Goal: Task Accomplishment & Management: Manage account settings

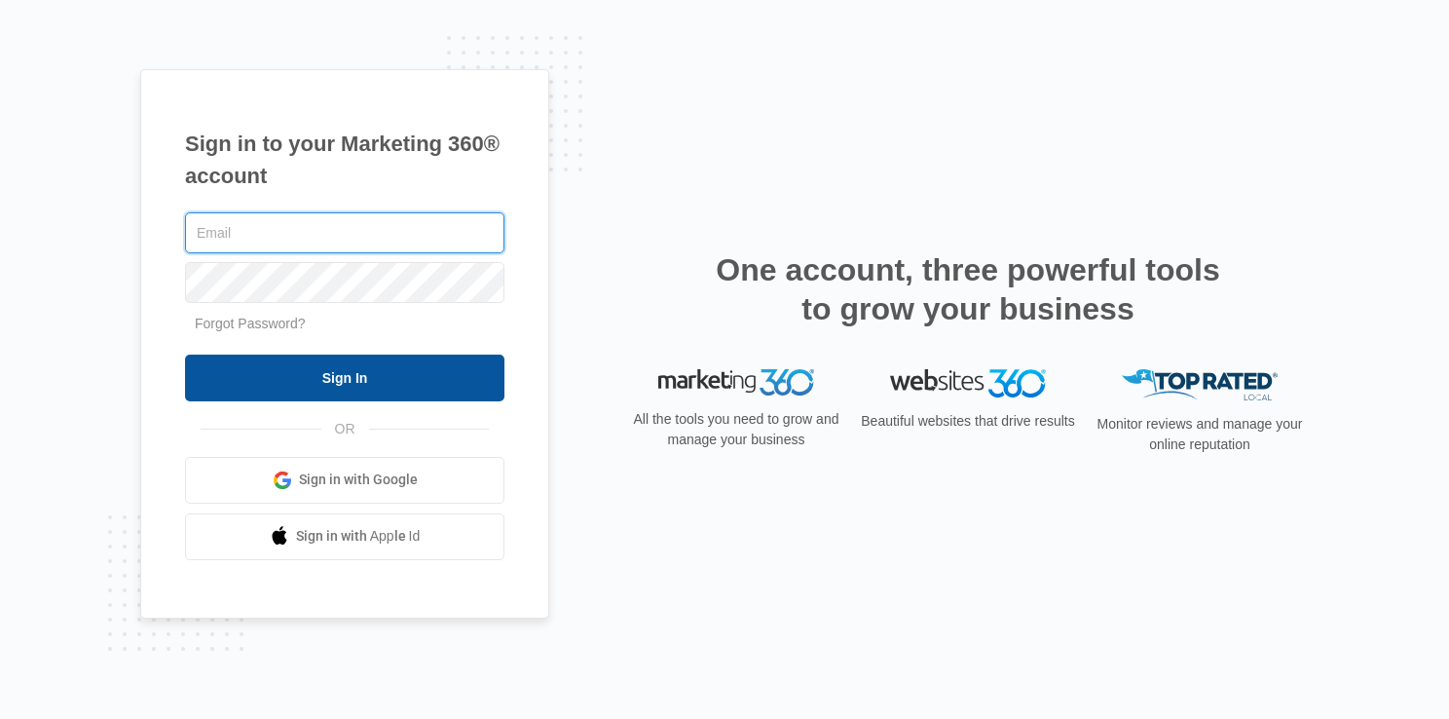
type input "[EMAIL_ADDRESS][DOMAIN_NAME]"
click at [353, 379] on input "Sign In" at bounding box center [344, 377] width 319 height 47
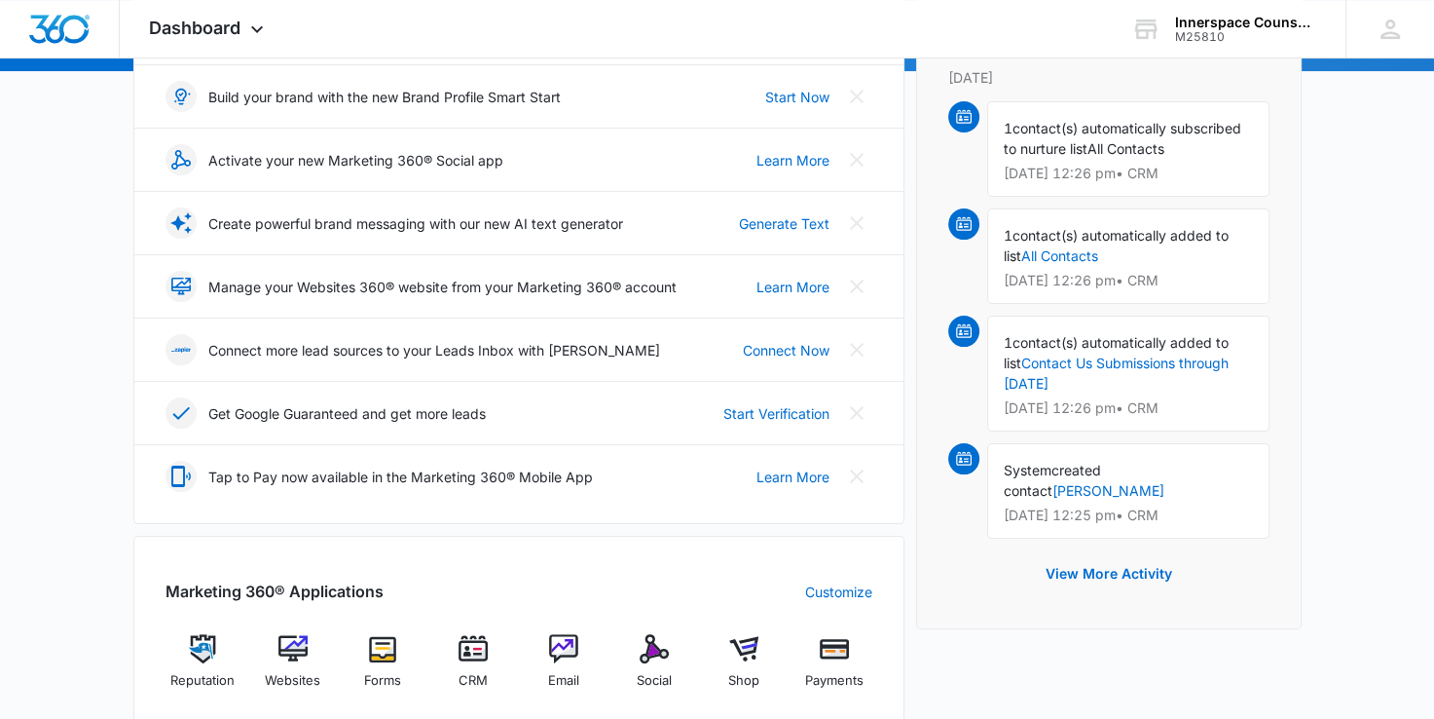
scroll to position [495, 0]
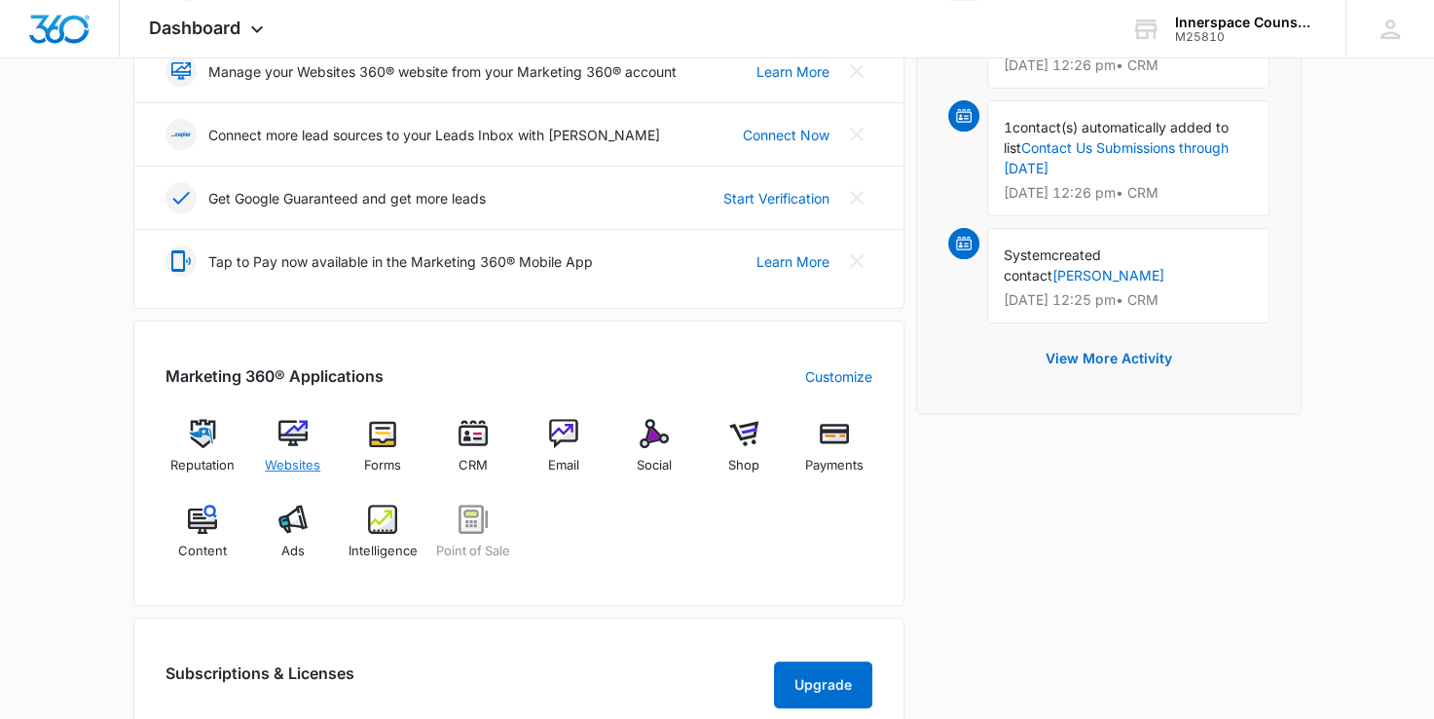
click at [281, 441] on img at bounding box center [292, 433] width 29 height 29
